Goal: Check status

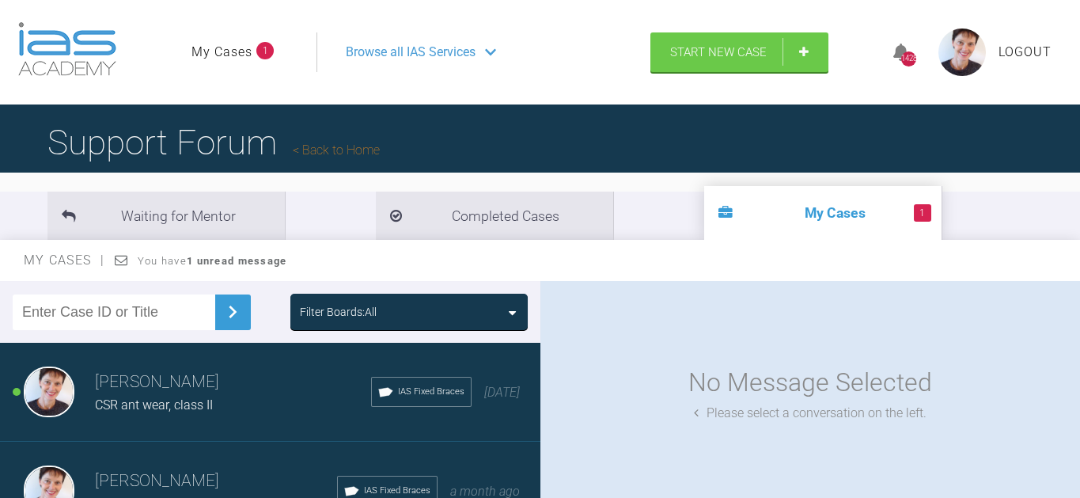
click at [225, 395] on div "CSR ant wear, class II" at bounding box center [233, 405] width 276 height 21
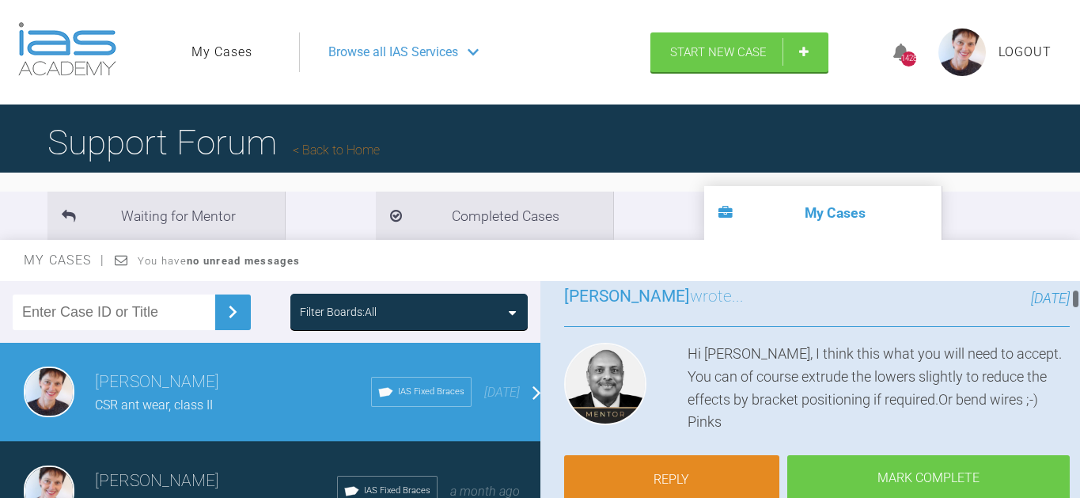
scroll to position [112, 0]
